Goal: Task Accomplishment & Management: Complete application form

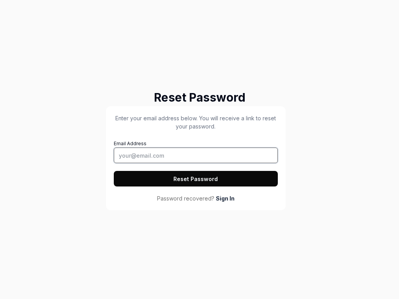
click at [196, 155] on input "Email Address" at bounding box center [196, 156] width 164 height 16
type input "[EMAIL_ADDRESS][DOMAIN_NAME]"
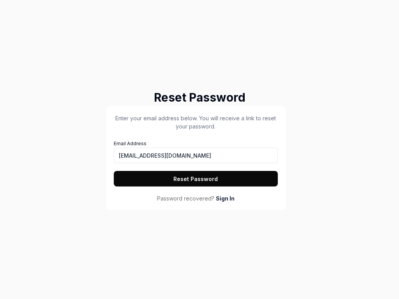
click at [196, 179] on button "Reset Password" at bounding box center [196, 179] width 164 height 16
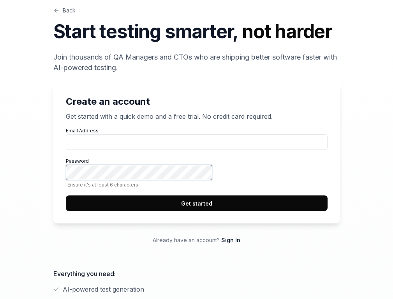
click at [66, 196] on button "Get started" at bounding box center [197, 204] width 262 height 16
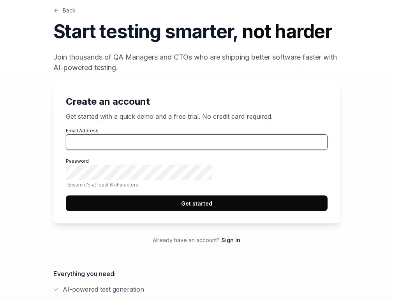
click at [301, 150] on input "Email Address" at bounding box center [197, 142] width 262 height 16
click at [66, 196] on button "Get started" at bounding box center [197, 204] width 262 height 16
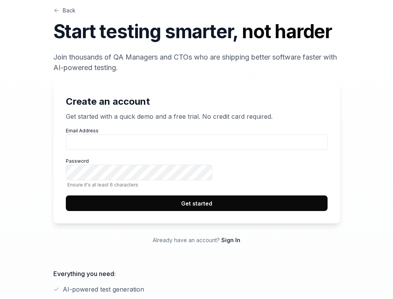
scroll to position [299, 0]
click at [53, 14] on link "Back" at bounding box center [64, 10] width 22 height 8
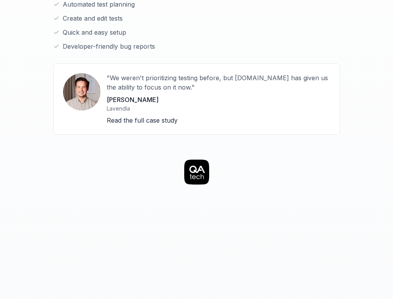
click at [196, 166] on icon at bounding box center [197, 169] width 16 height 7
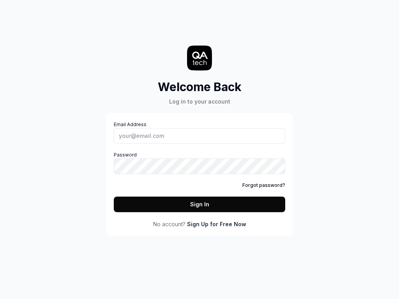
click at [199, 58] on icon at bounding box center [200, 54] width 16 height 7
click at [216, 224] on link "Sign Up for Free Now" at bounding box center [216, 224] width 59 height 8
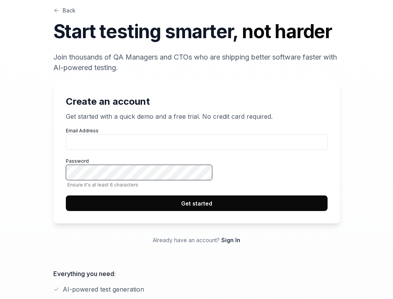
click at [66, 196] on button "Get started" at bounding box center [197, 204] width 262 height 16
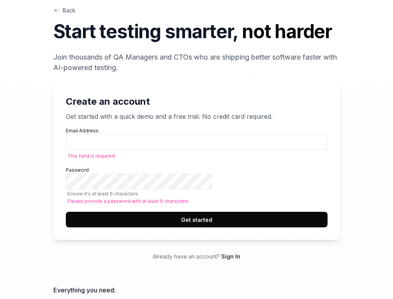
click at [301, 228] on button "Get started" at bounding box center [197, 220] width 262 height 16
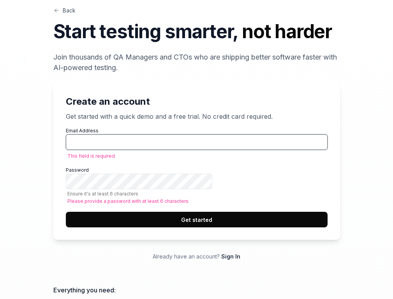
click at [66, 212] on button "Get started" at bounding box center [197, 220] width 262 height 16
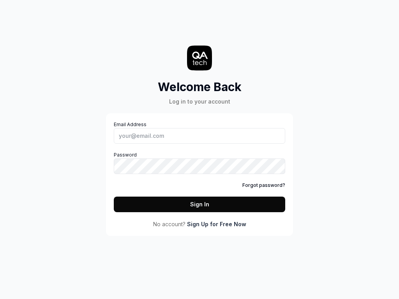
click at [216, 224] on link "Sign Up for Free Now" at bounding box center [216, 224] width 59 height 8
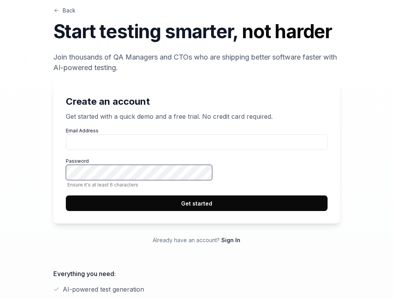
click at [66, 196] on button "Get started" at bounding box center [197, 204] width 262 height 16
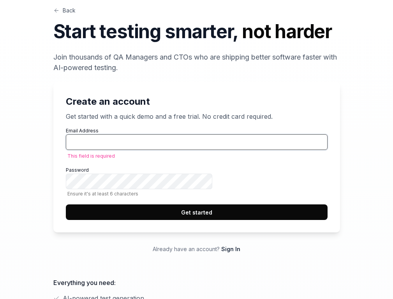
click at [66, 205] on button "Get started" at bounding box center [197, 213] width 262 height 16
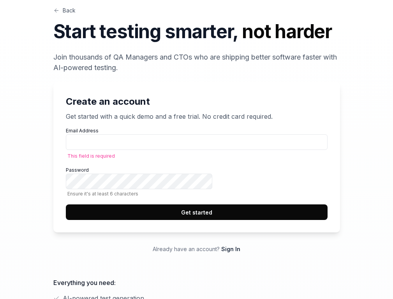
click at [301, 220] on button "Get started" at bounding box center [197, 213] width 262 height 16
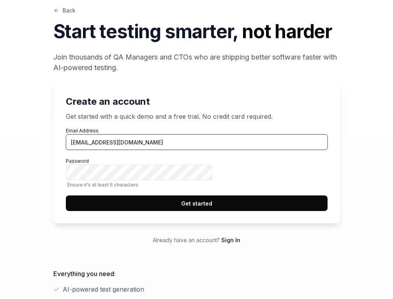
type input "tester@squidler.io"
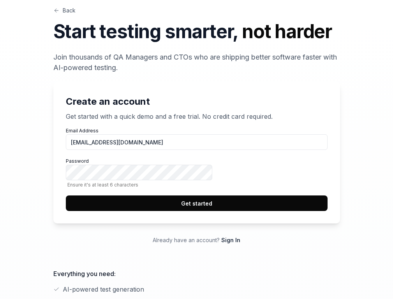
click at [53, 14] on link "Back" at bounding box center [64, 10] width 22 height 8
click at [301, 211] on button "Get started" at bounding box center [197, 204] width 262 height 16
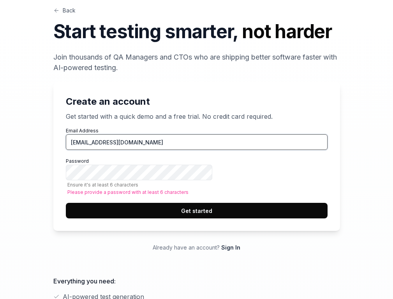
type input "[EMAIL_ADDRESS][DOMAIN_NAME]"
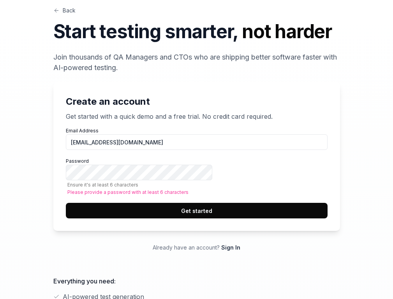
click at [53, 14] on link "Back" at bounding box center [64, 10] width 22 height 8
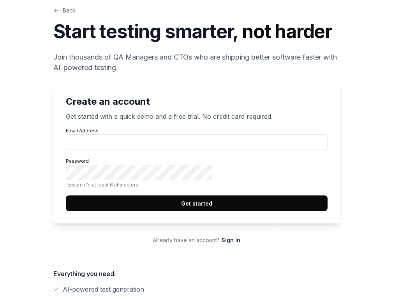
click at [53, 14] on link "Back" at bounding box center [64, 10] width 22 height 8
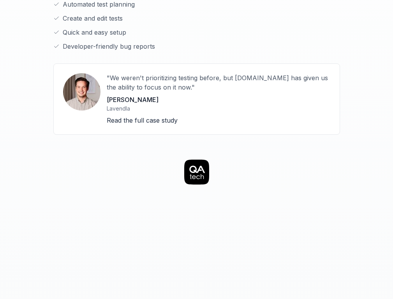
click at [196, 166] on icon at bounding box center [197, 169] width 16 height 7
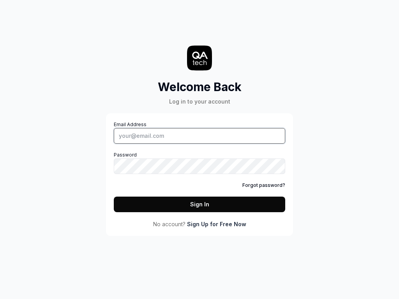
click at [199, 136] on input "Email Address" at bounding box center [199, 136] width 171 height 16
click at [216, 224] on link "Sign Up for Free Now" at bounding box center [216, 224] width 59 height 8
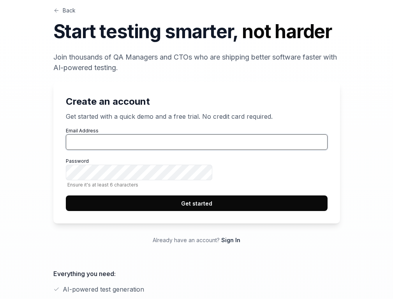
click at [301, 150] on input "Email Address" at bounding box center [197, 142] width 262 height 16
type input "[EMAIL_ADDRESS][DOMAIN_NAME]"
click at [301, 150] on input "[EMAIL_ADDRESS][DOMAIN_NAME]" at bounding box center [197, 142] width 262 height 16
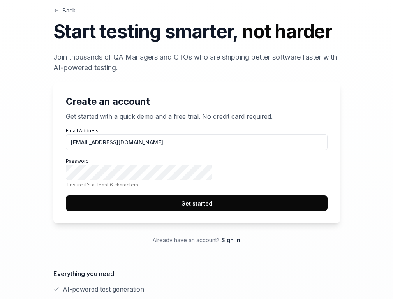
click at [301, 211] on button "Get started" at bounding box center [197, 204] width 262 height 16
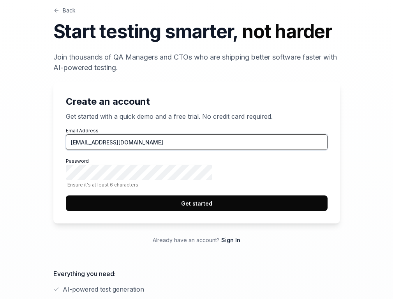
click at [301, 150] on input "[EMAIL_ADDRESS][DOMAIN_NAME]" at bounding box center [197, 142] width 262 height 16
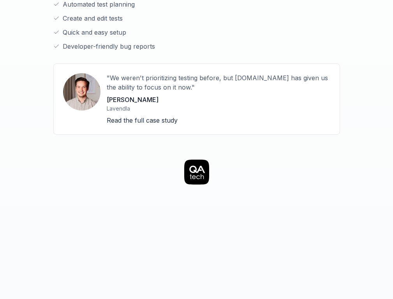
click at [196, 166] on icon at bounding box center [197, 169] width 16 height 7
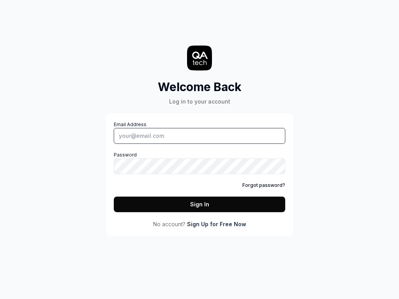
click at [199, 136] on input "Email Address" at bounding box center [199, 136] width 171 height 16
click at [265, 185] on link "Forgot password?" at bounding box center [263, 185] width 43 height 7
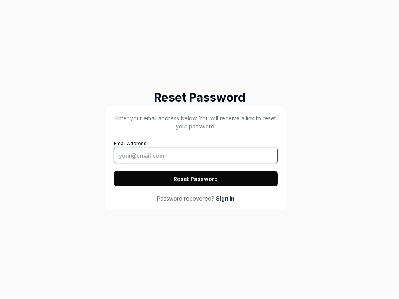
click at [196, 155] on input "Email Address" at bounding box center [196, 156] width 164 height 16
click at [196, 179] on button "Reset Password" at bounding box center [196, 179] width 164 height 16
type input "[EMAIL_ADDRESS][DOMAIN_NAME]"
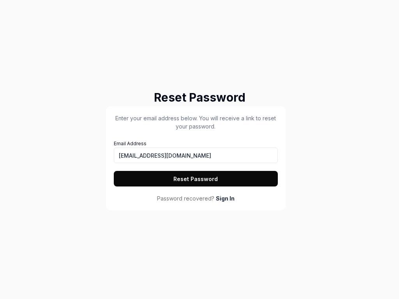
click at [196, 179] on button "Reset Password" at bounding box center [196, 179] width 164 height 16
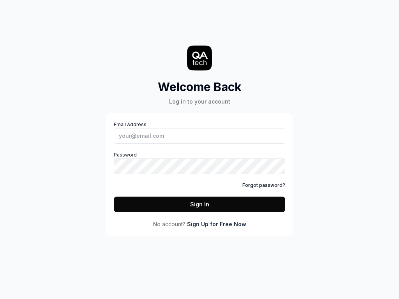
click at [216, 224] on link "Sign Up for Free Now" at bounding box center [216, 224] width 59 height 8
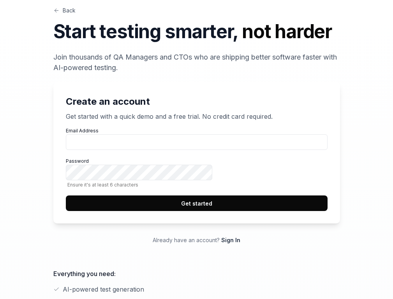
click at [301, 211] on button "Get started" at bounding box center [197, 204] width 262 height 16
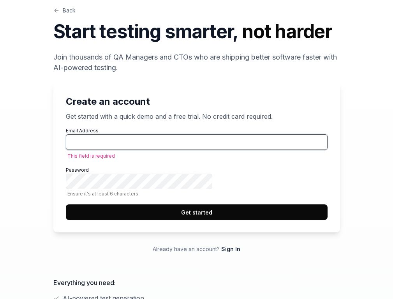
click at [301, 150] on input "Email Address" at bounding box center [197, 142] width 262 height 16
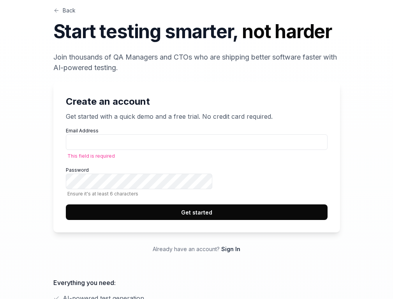
click at [301, 220] on button "Get started" at bounding box center [197, 213] width 262 height 16
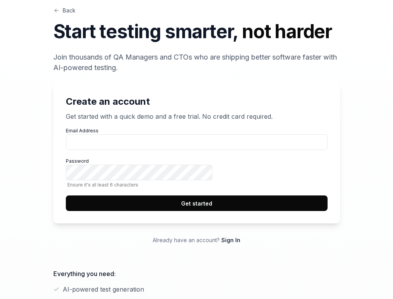
click at [53, 14] on link "Back" at bounding box center [64, 10] width 22 height 8
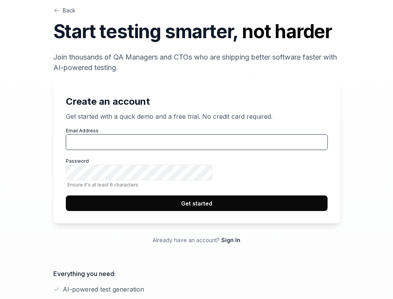
click at [301, 150] on input "Email Address" at bounding box center [197, 142] width 262 height 16
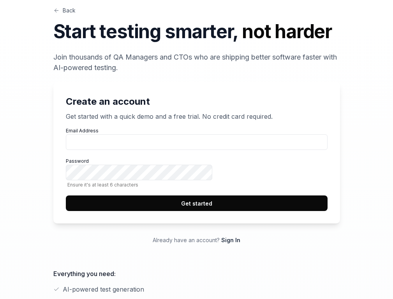
click at [53, 14] on link "Back" at bounding box center [64, 10] width 22 height 8
click at [301, 211] on button "Get started" at bounding box center [197, 204] width 262 height 16
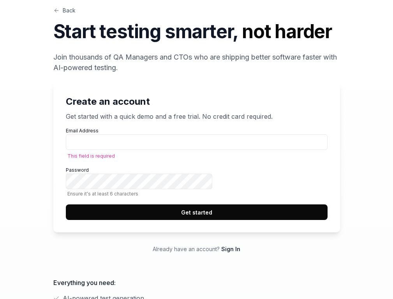
click at [53, 14] on link "Back" at bounding box center [64, 10] width 22 height 8
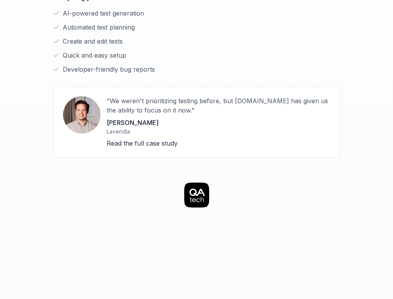
scroll to position [299, 0]
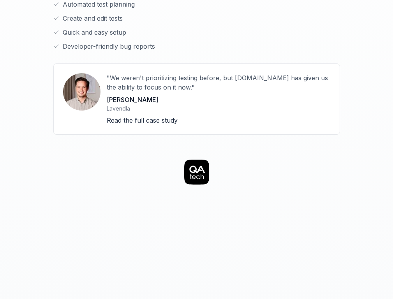
click at [196, 166] on icon at bounding box center [197, 169] width 16 height 7
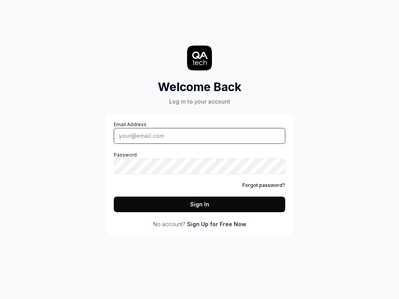
click at [199, 136] on input "Email Address" at bounding box center [199, 136] width 171 height 16
click at [199, 58] on icon at bounding box center [200, 54] width 16 height 7
click at [265, 185] on link "Forgot password?" at bounding box center [263, 185] width 43 height 7
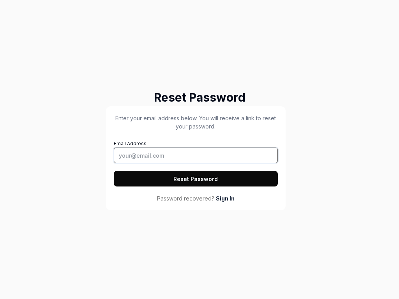
click at [196, 155] on input "Email Address" at bounding box center [196, 156] width 164 height 16
click at [114, 171] on button "Reset Password" at bounding box center [196, 179] width 164 height 16
type input "[EMAIL_ADDRESS][DOMAIN_NAME]"
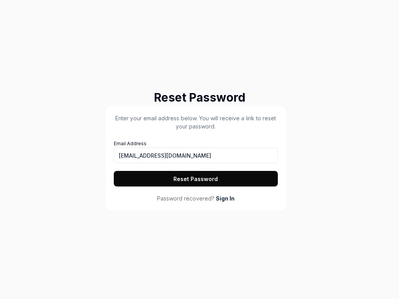
click at [196, 179] on button "Reset Password" at bounding box center [196, 179] width 164 height 16
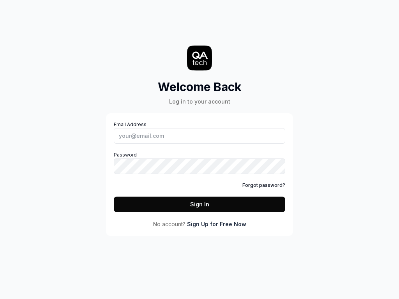
click at [216, 224] on link "Sign Up for Free Now" at bounding box center [216, 224] width 59 height 8
